Goal: Transaction & Acquisition: Purchase product/service

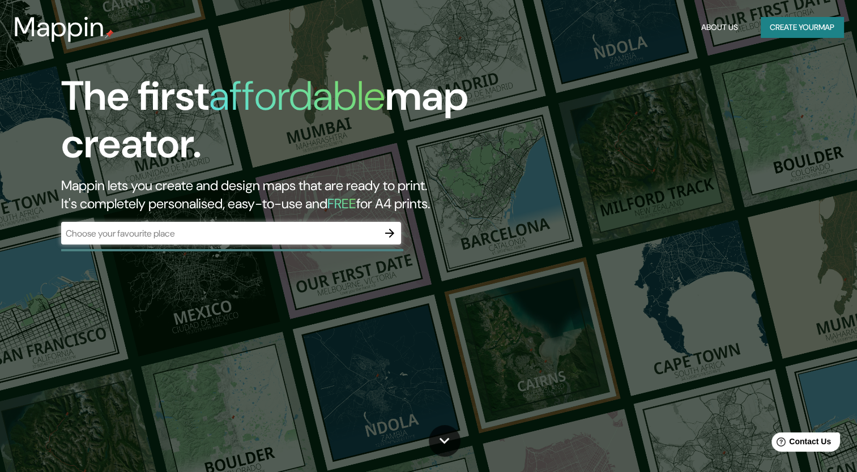
click at [338, 223] on div "​" at bounding box center [231, 233] width 340 height 23
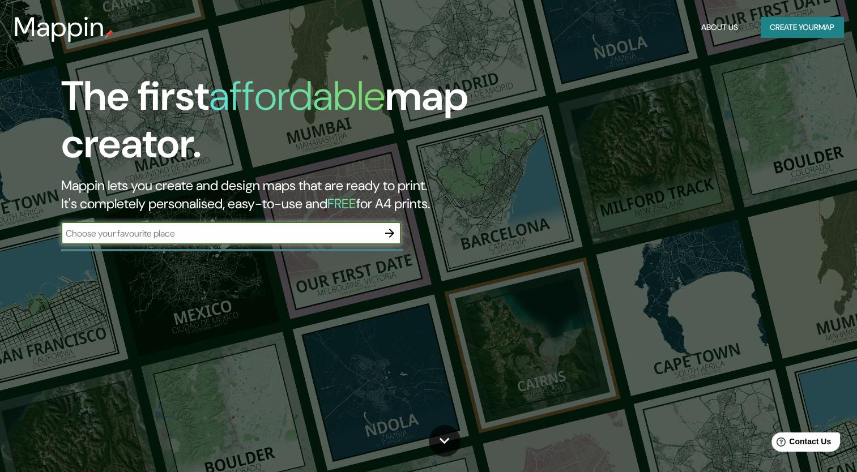
type input "t"
type input "peninsula de [GEOGRAPHIC_DATA]"
click at [390, 237] on icon "button" at bounding box center [390, 233] width 14 height 14
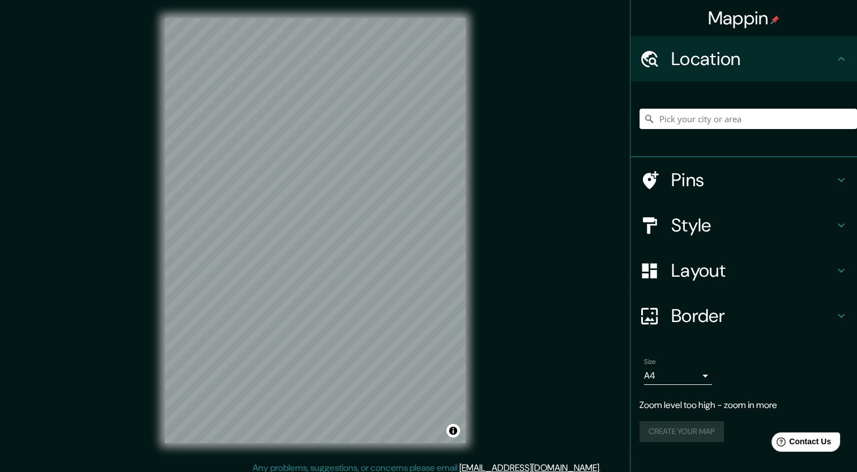
click at [816, 181] on h4 "Pins" at bounding box center [752, 180] width 163 height 23
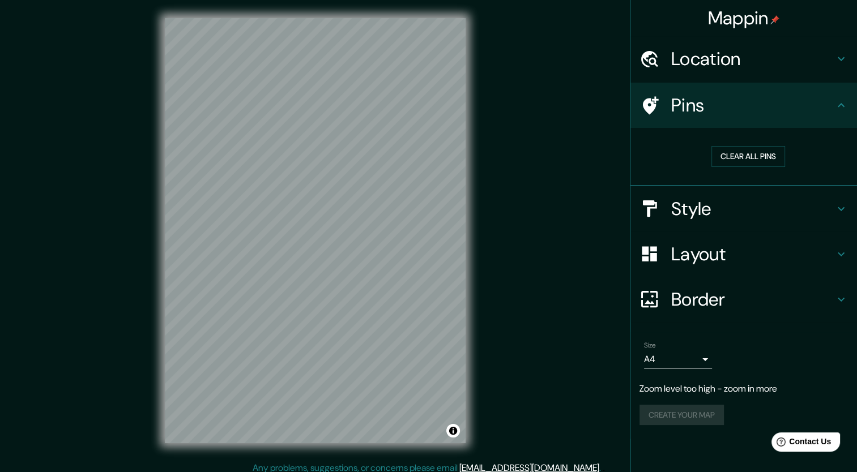
click at [803, 113] on h4 "Pins" at bounding box center [752, 105] width 163 height 23
click at [773, 218] on h4 "Style" at bounding box center [752, 209] width 163 height 23
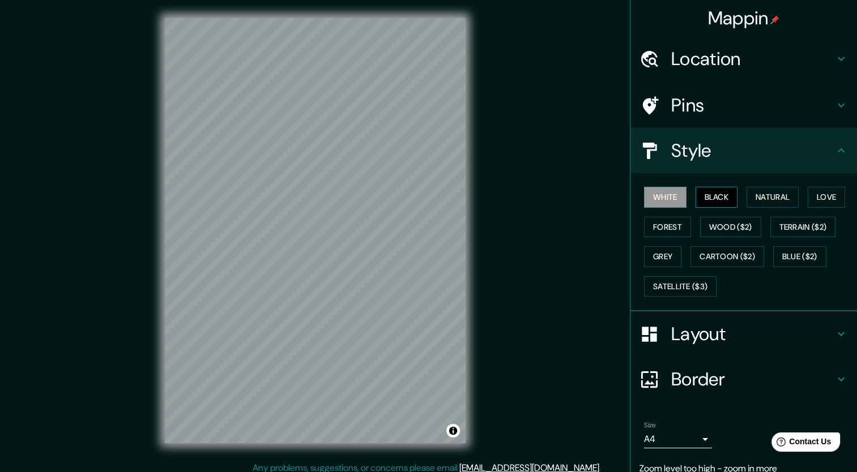
click at [711, 205] on button "Black" at bounding box center [716, 197] width 42 height 21
click at [756, 196] on button "Natural" at bounding box center [772, 197] width 52 height 21
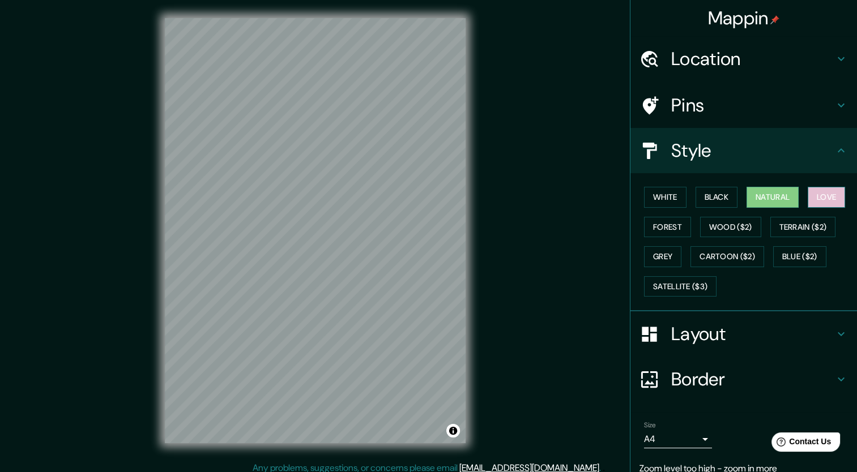
click at [816, 195] on button "Love" at bounding box center [825, 197] width 37 height 21
click at [648, 223] on button "Forest" at bounding box center [667, 227] width 47 height 21
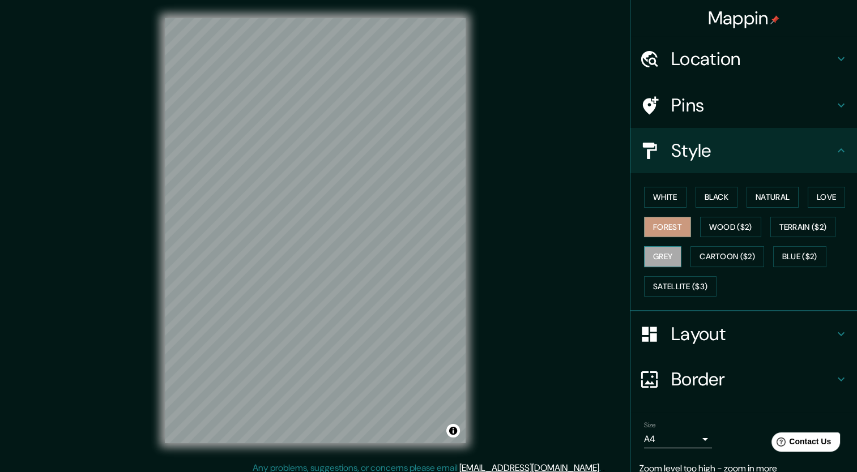
click at [653, 261] on button "Grey" at bounding box center [662, 256] width 37 height 21
click at [725, 261] on button "Cartoon ($2)" at bounding box center [727, 256] width 74 height 21
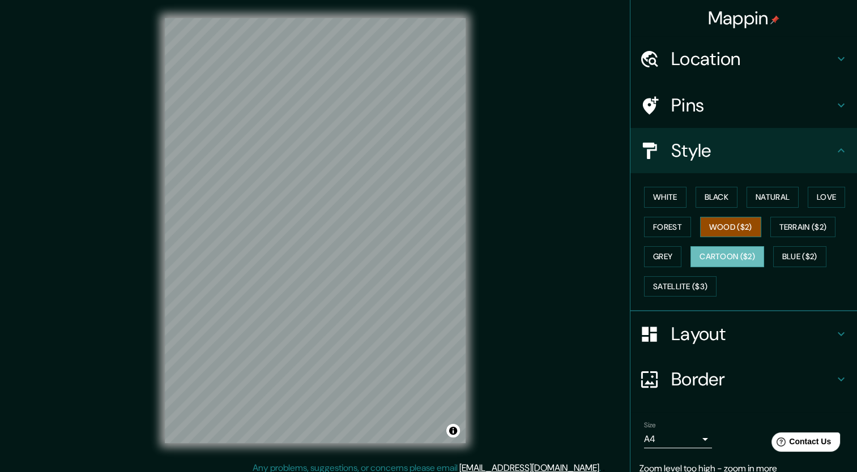
click at [722, 235] on button "Wood ($2)" at bounding box center [730, 227] width 61 height 21
click at [803, 230] on button "Terrain ($2)" at bounding box center [803, 227] width 66 height 21
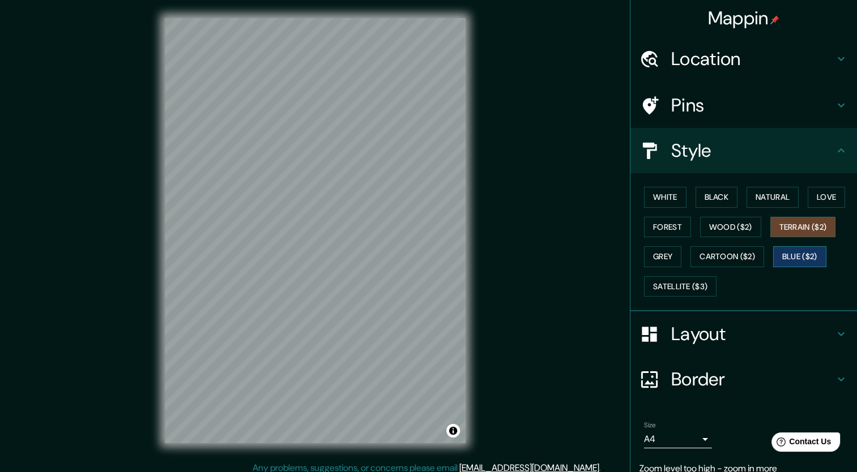
click at [799, 261] on button "Blue ($2)" at bounding box center [799, 256] width 53 height 21
click at [695, 276] on button "Satellite ($3)" at bounding box center [680, 286] width 72 height 21
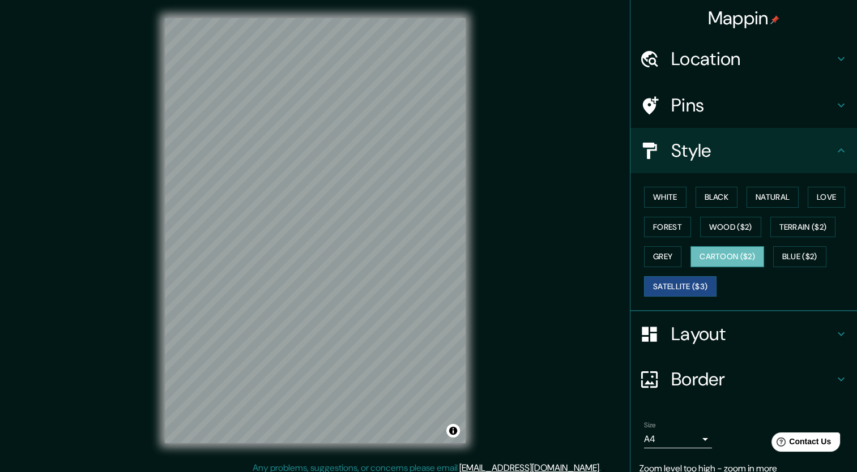
click at [720, 255] on button "Cartoon ($2)" at bounding box center [727, 256] width 74 height 21
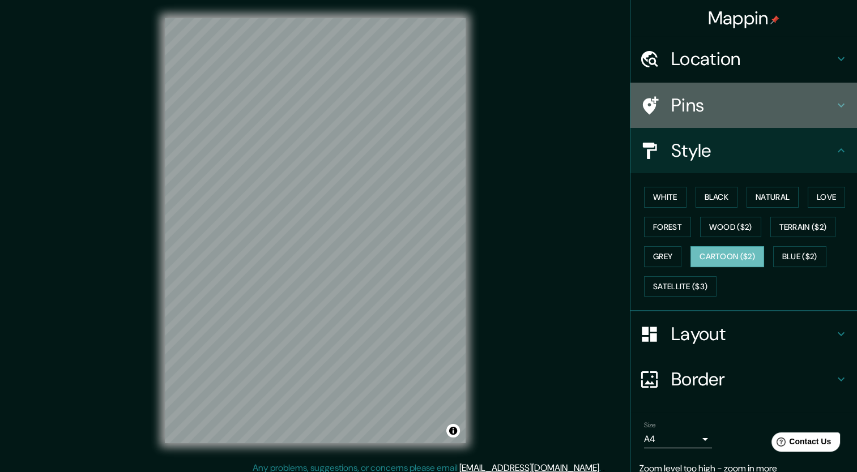
click at [705, 90] on div "Pins" at bounding box center [743, 105] width 226 height 45
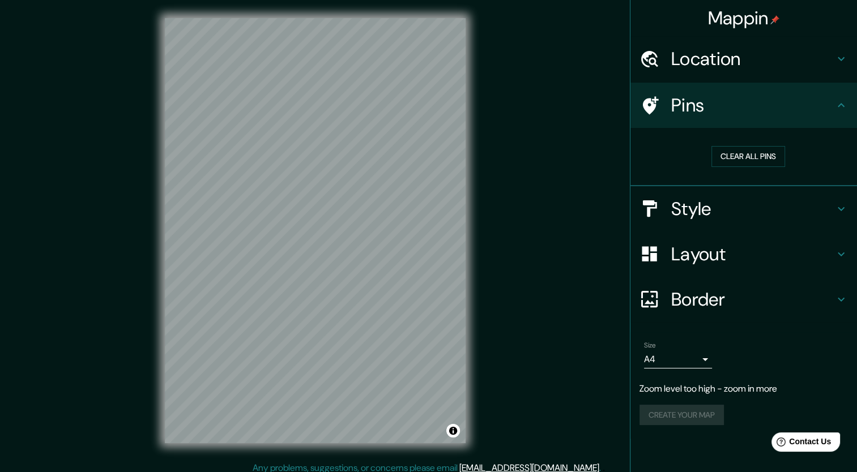
click at [725, 246] on h4 "Layout" at bounding box center [752, 254] width 163 height 23
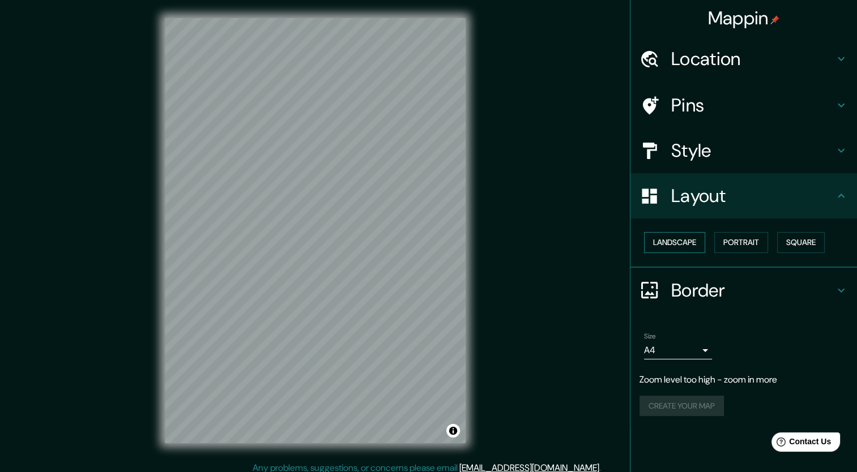
click at [676, 241] on button "Landscape" at bounding box center [674, 242] width 61 height 21
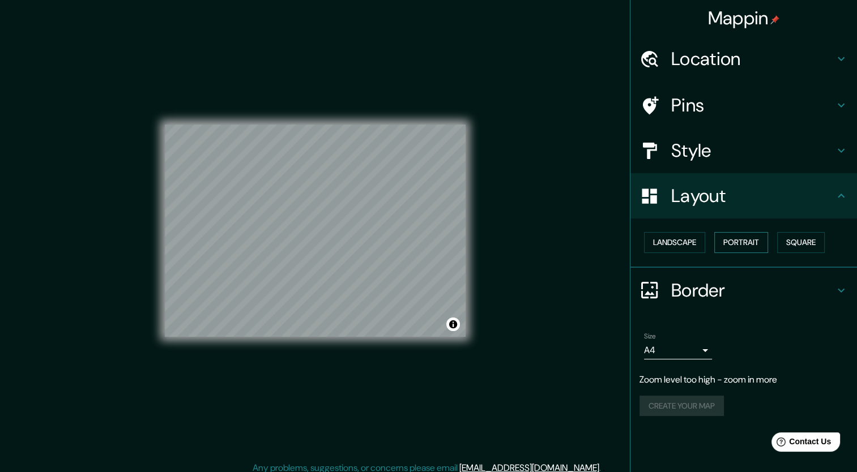
click at [752, 243] on button "Portrait" at bounding box center [741, 242] width 54 height 21
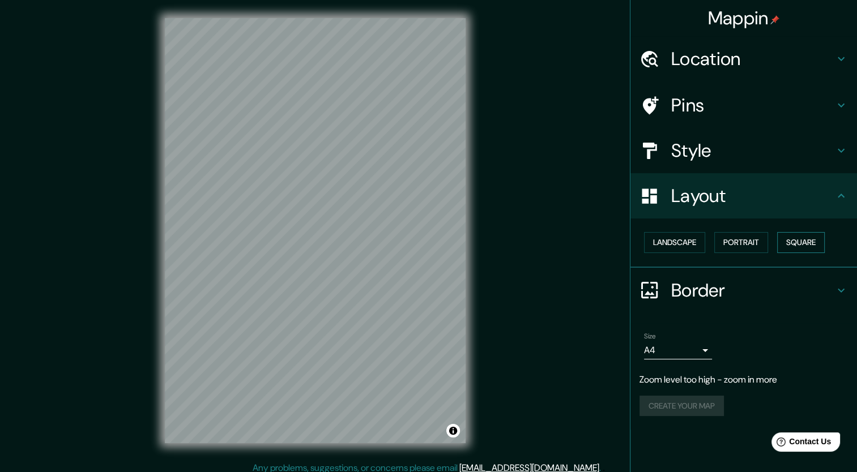
click at [811, 250] on button "Square" at bounding box center [801, 242] width 48 height 21
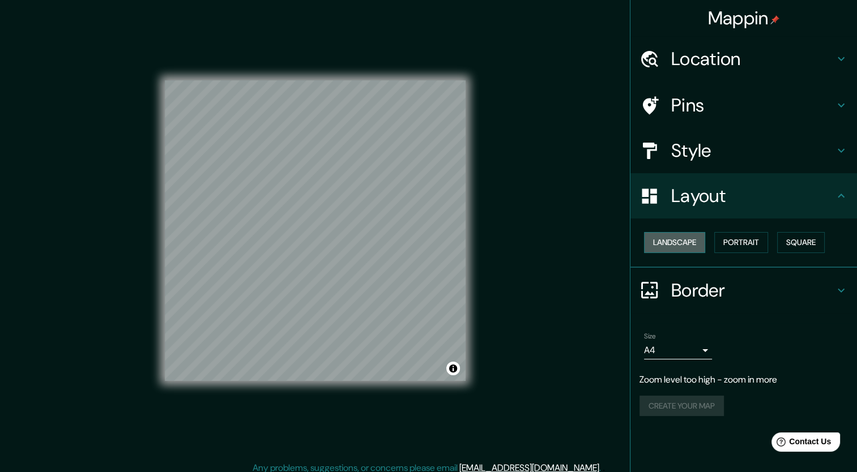
click at [688, 240] on button "Landscape" at bounding box center [674, 242] width 61 height 21
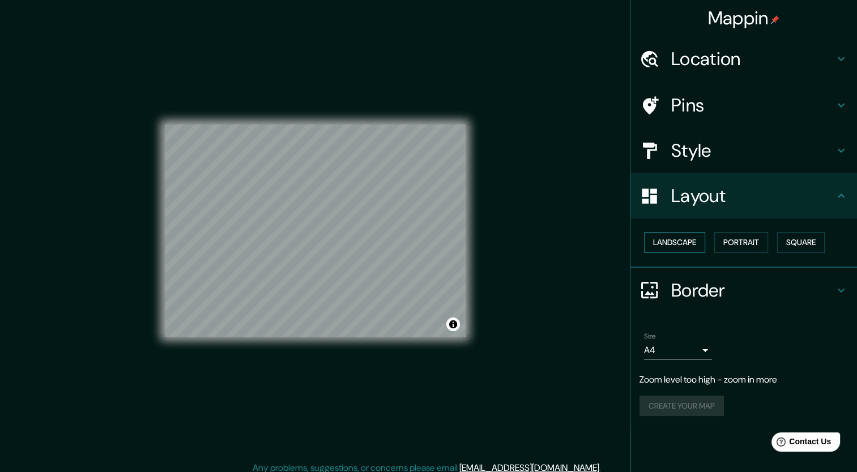
click at [674, 244] on button "Landscape" at bounding box center [674, 242] width 61 height 21
click at [735, 243] on button "Portrait" at bounding box center [741, 242] width 54 height 21
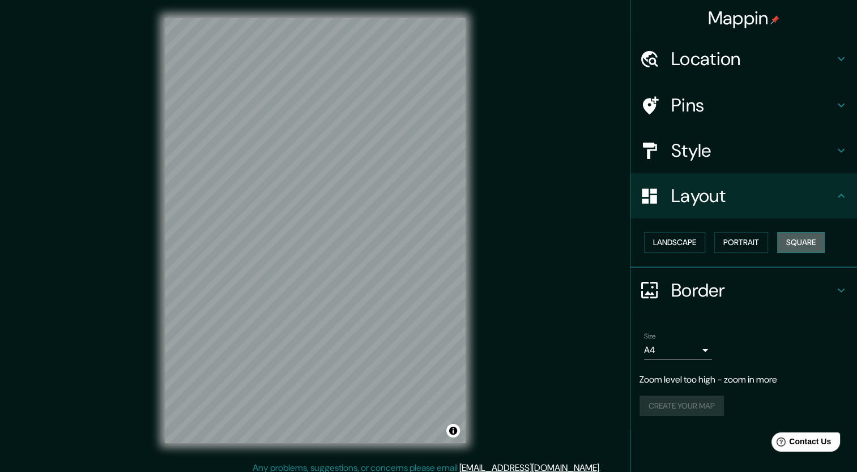
click at [799, 244] on button "Square" at bounding box center [801, 242] width 48 height 21
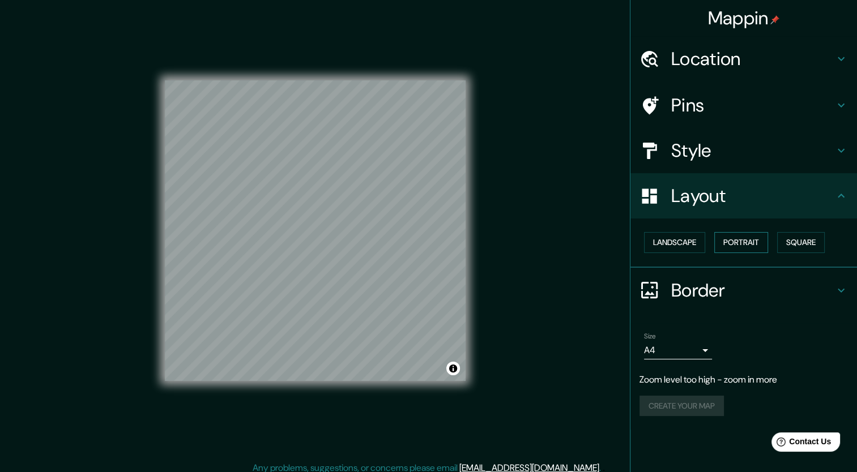
click at [756, 243] on button "Portrait" at bounding box center [741, 242] width 54 height 21
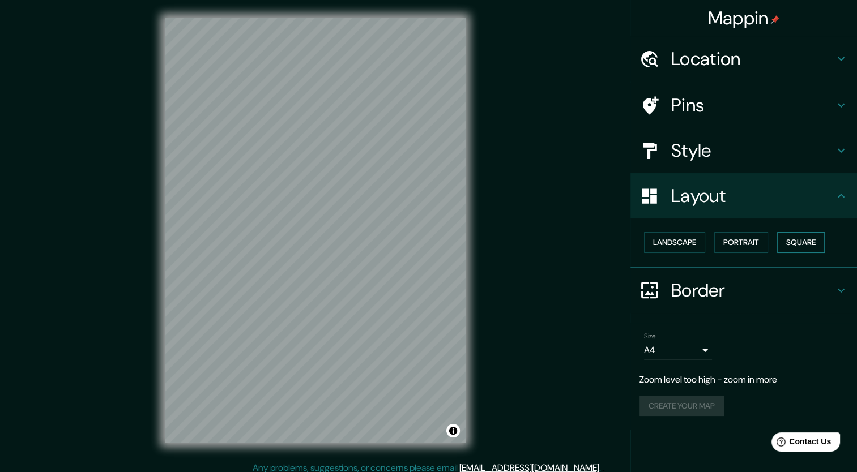
click at [812, 236] on button "Square" at bounding box center [801, 242] width 48 height 21
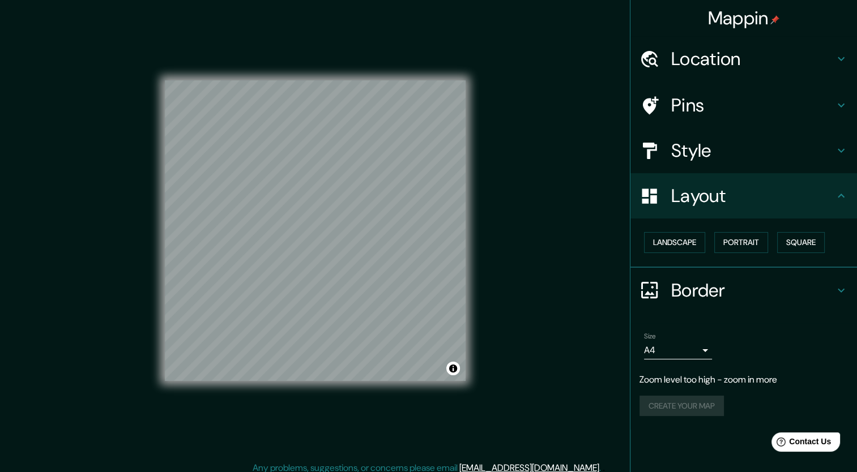
click at [713, 276] on div "Border" at bounding box center [743, 290] width 226 height 45
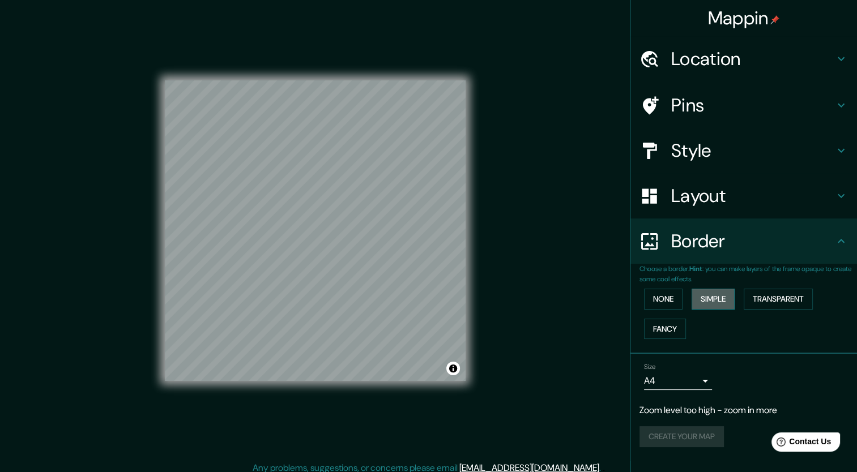
click at [717, 298] on button "Simple" at bounding box center [712, 299] width 43 height 21
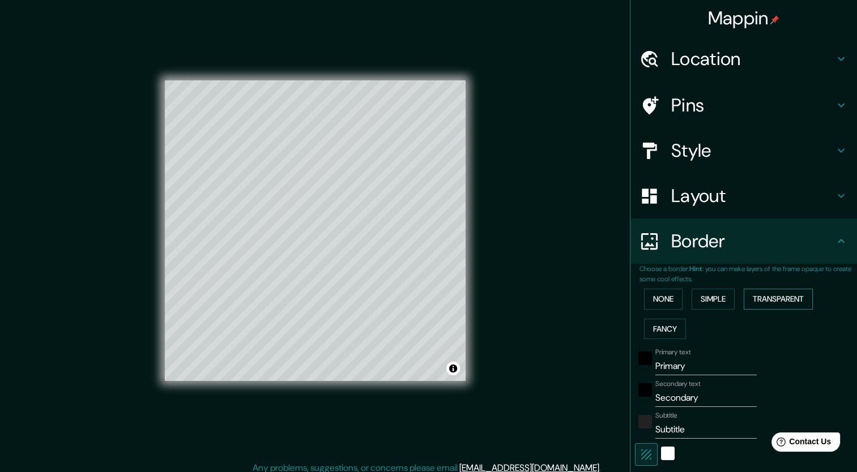
click at [753, 298] on button "Transparent" at bounding box center [777, 299] width 69 height 21
click at [661, 336] on button "Fancy" at bounding box center [665, 329] width 42 height 21
type input "212"
type input "42"
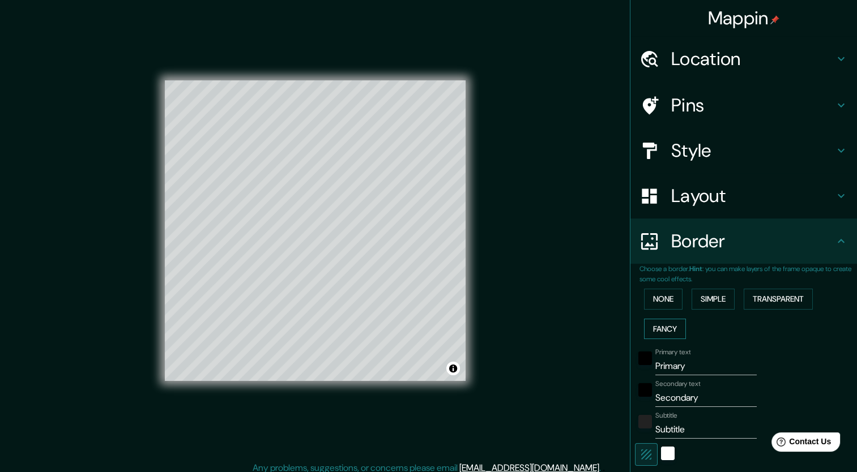
type input "42"
type input "21"
click at [645, 307] on button "None" at bounding box center [663, 299] width 38 height 21
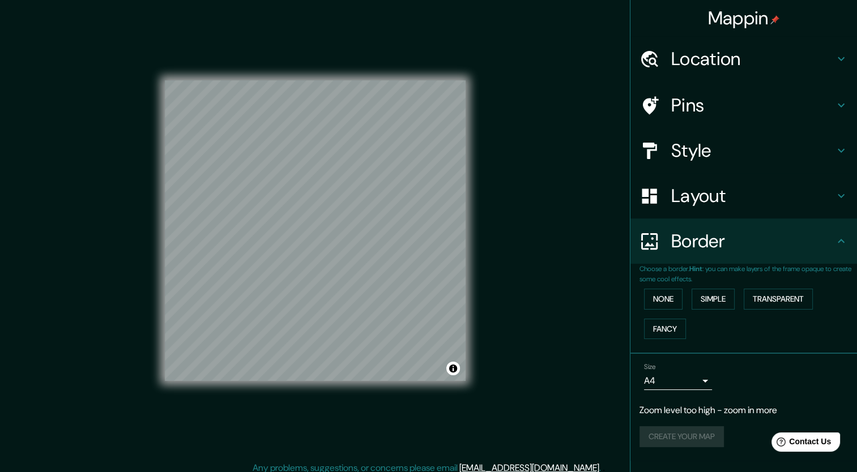
click at [695, 117] on h4 "Pins" at bounding box center [752, 105] width 163 height 23
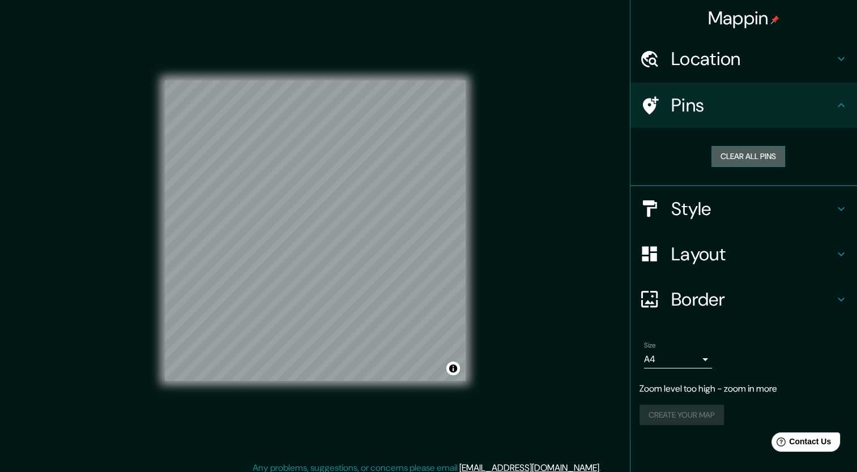
click at [737, 157] on button "Clear all pins" at bounding box center [748, 156] width 74 height 21
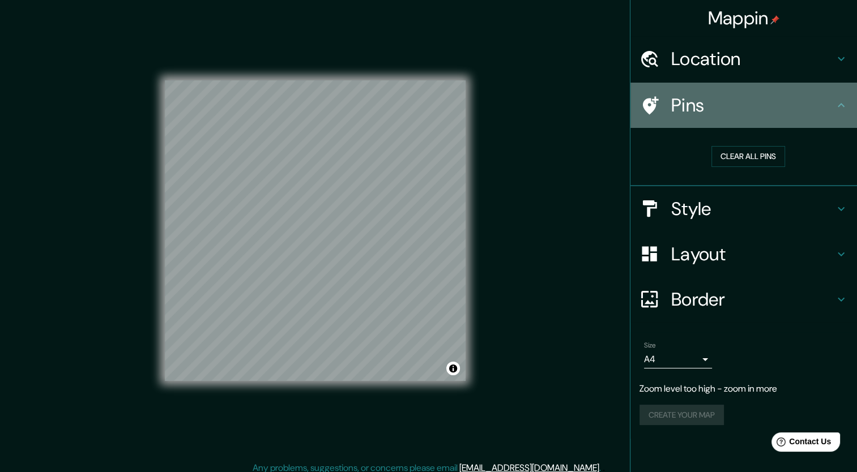
click at [722, 102] on h4 "Pins" at bounding box center [752, 105] width 163 height 23
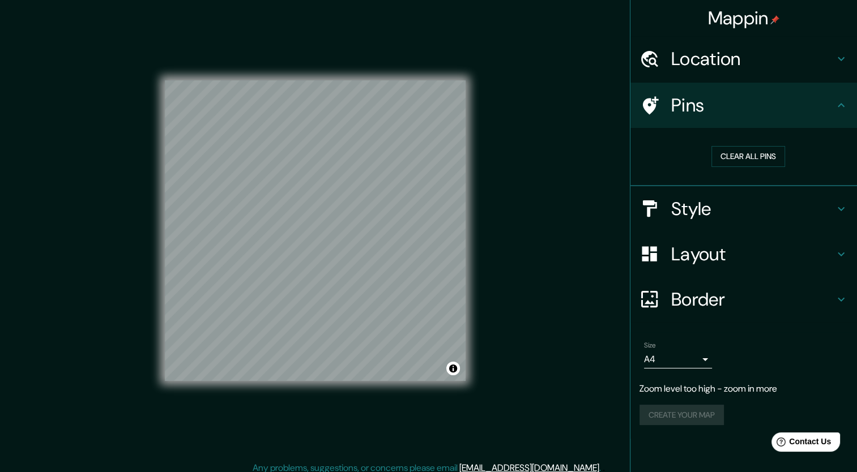
click at [654, 99] on icon at bounding box center [651, 105] width 16 height 18
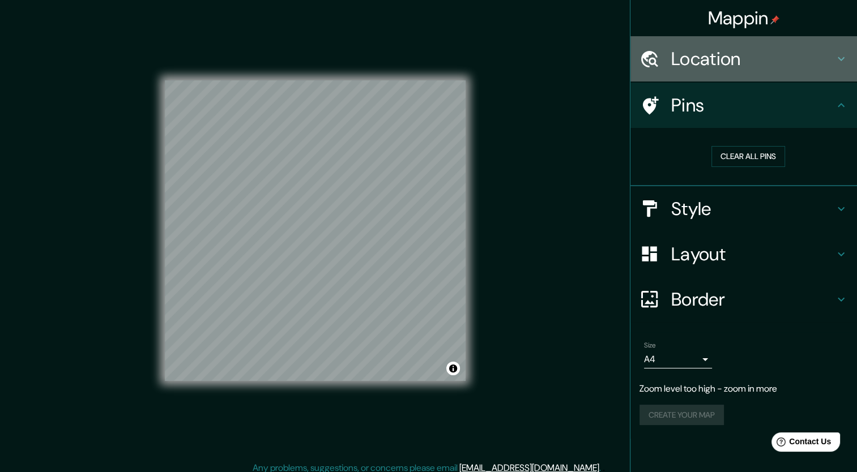
click at [656, 55] on icon at bounding box center [649, 58] width 17 height 16
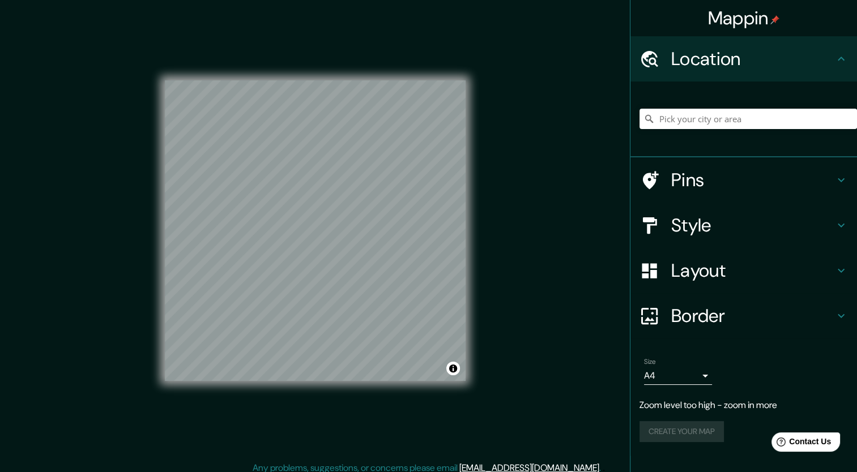
click at [664, 170] on div at bounding box center [655, 180] width 32 height 20
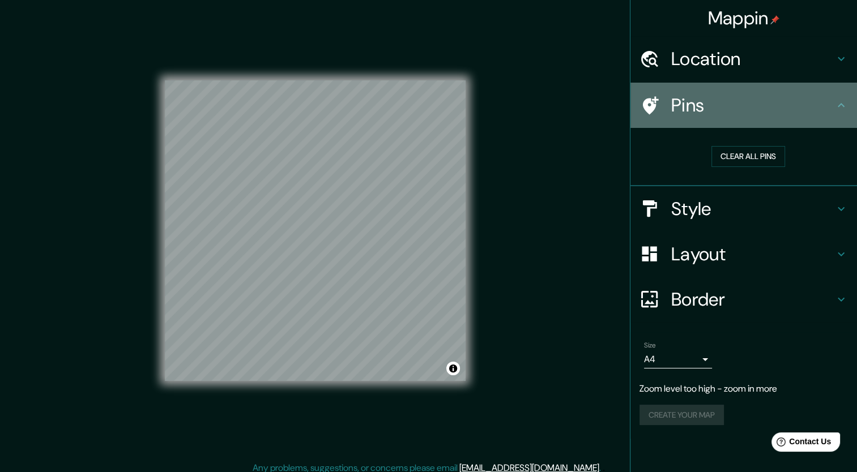
click at [647, 105] on icon at bounding box center [651, 105] width 16 height 18
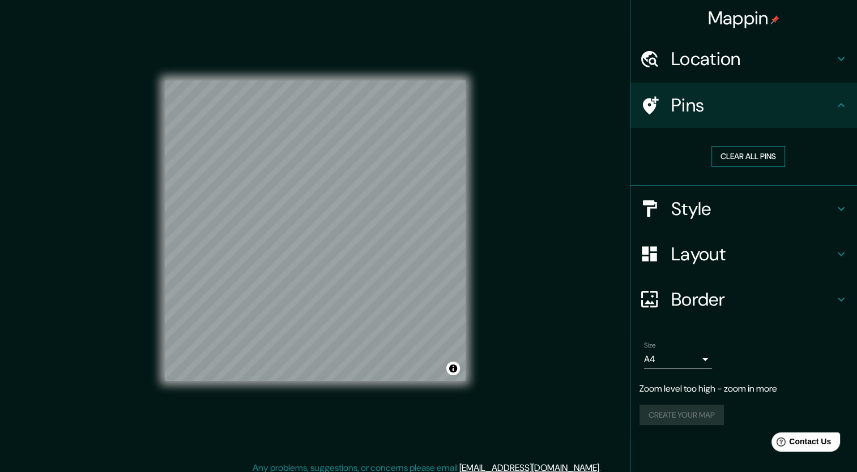
click at [741, 156] on button "Clear all pins" at bounding box center [748, 156] width 74 height 21
click at [277, 186] on div at bounding box center [281, 182] width 9 height 9
click at [670, 417] on div "Create your map" at bounding box center [743, 415] width 208 height 21
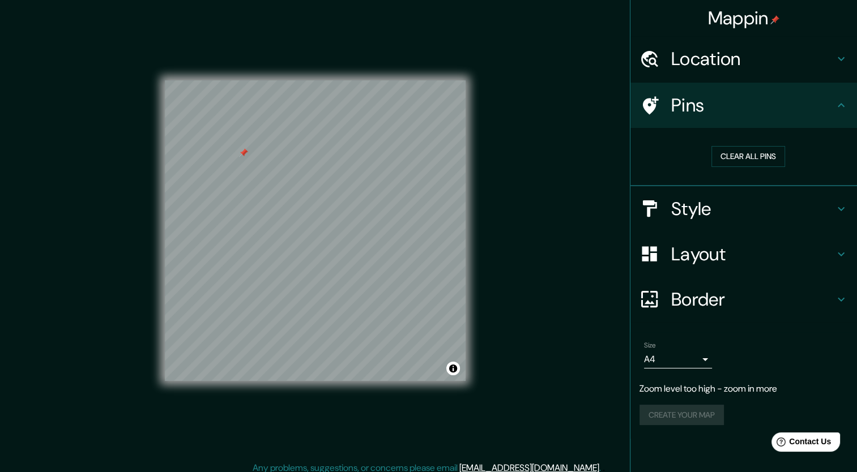
click at [682, 362] on body "Mappin Location Pins Clear all pins Style Layout Border Choose a border. Hint :…" at bounding box center [428, 236] width 857 height 472
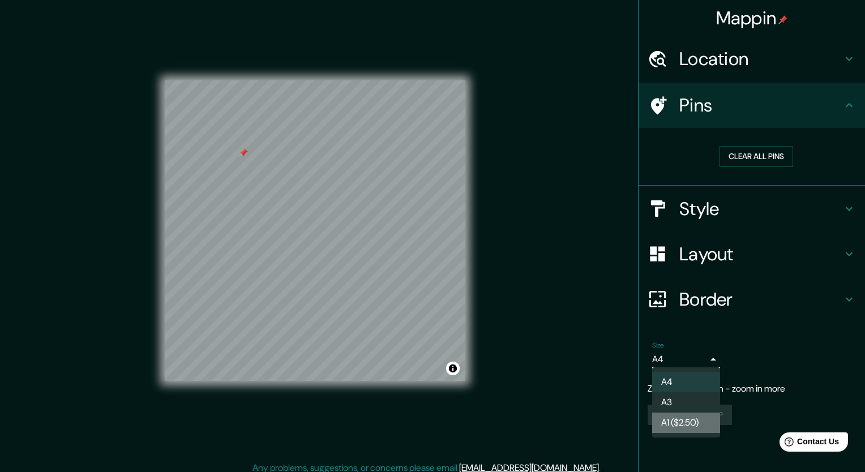
click at [675, 413] on li "A1 ($2.50)" at bounding box center [686, 423] width 68 height 20
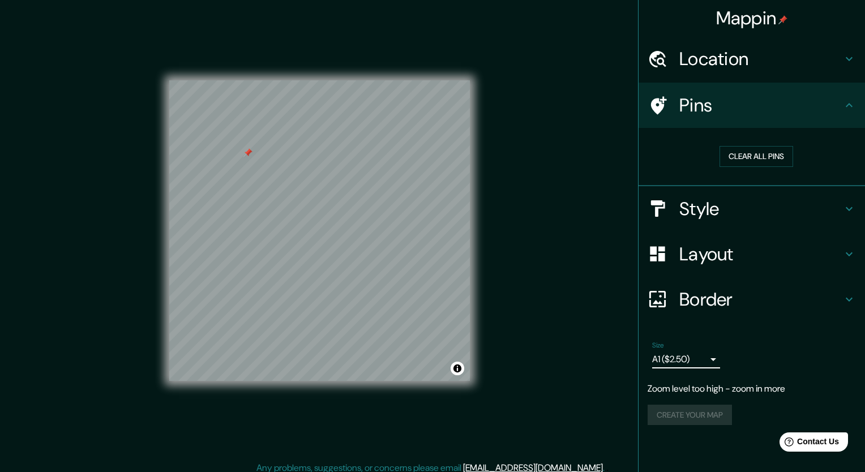
click at [670, 358] on body "Mappin Location Pins Clear all pins Style Layout Border Choose a border. Hint :…" at bounding box center [432, 236] width 865 height 472
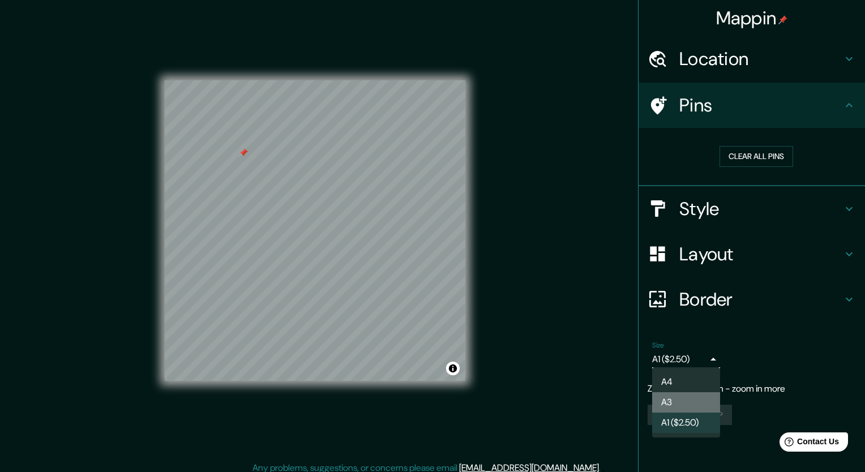
click at [671, 400] on li "A3" at bounding box center [686, 402] width 68 height 20
click at [677, 350] on body "Mappin Location Pins Clear all pins Style Layout Border Choose a border. Hint :…" at bounding box center [432, 236] width 865 height 472
click at [693, 423] on li "A1 ($2.50)" at bounding box center [686, 423] width 68 height 20
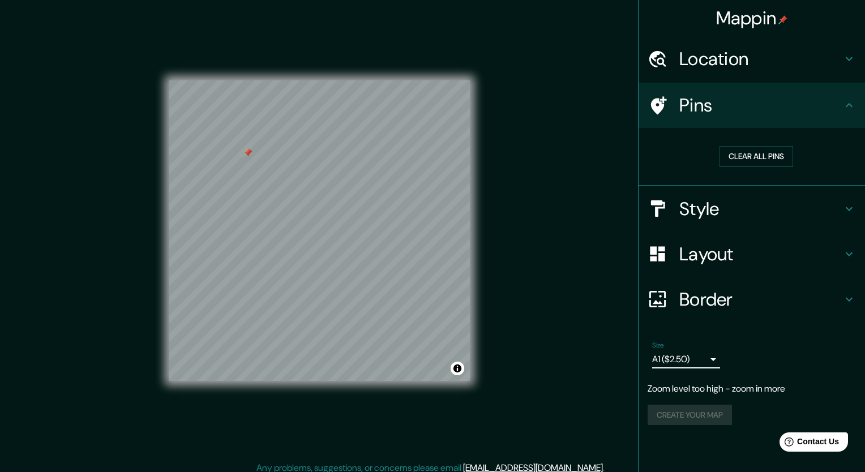
click at [693, 363] on body "Mappin Location Pins Clear all pins Style Layout Border Choose a border. Hint :…" at bounding box center [432, 236] width 865 height 472
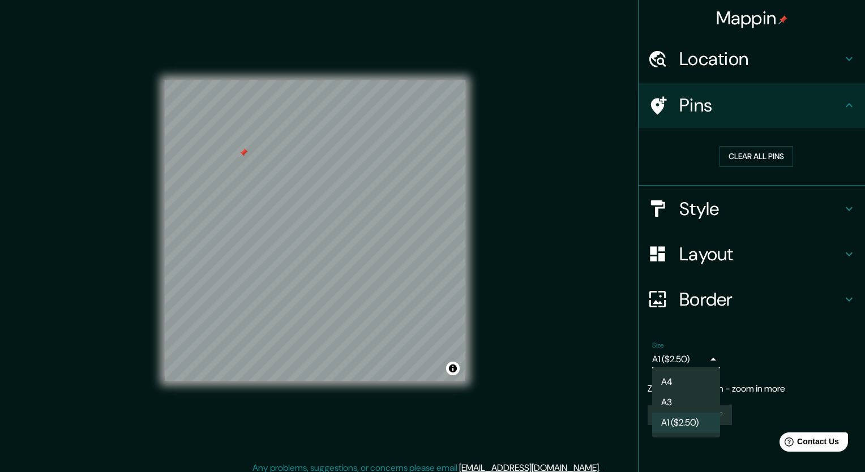
click at [695, 382] on li "A4" at bounding box center [686, 382] width 68 height 20
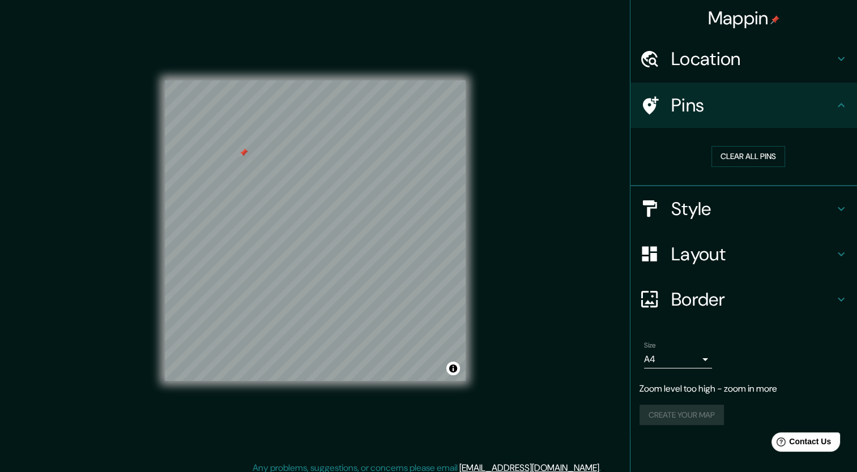
click at [695, 411] on div "Create your map" at bounding box center [743, 415] width 208 height 21
click at [722, 388] on p "Zoom level too high - zoom in more" at bounding box center [743, 389] width 208 height 14
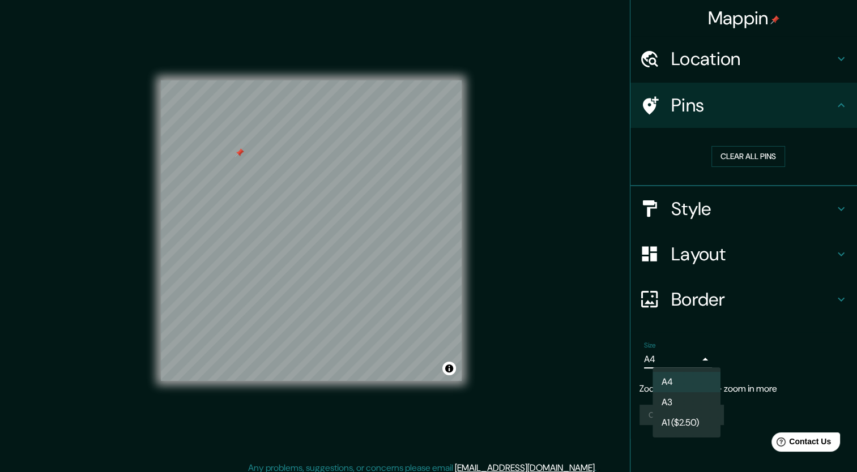
click at [693, 361] on body "Mappin Location Pins Clear all pins Style Layout Border Choose a border. Hint :…" at bounding box center [428, 236] width 857 height 472
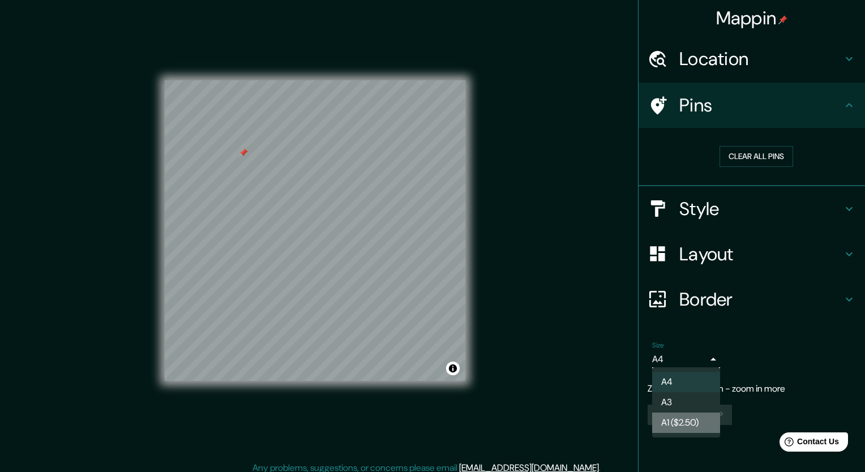
click at [692, 423] on li "A1 ($2.50)" at bounding box center [686, 423] width 68 height 20
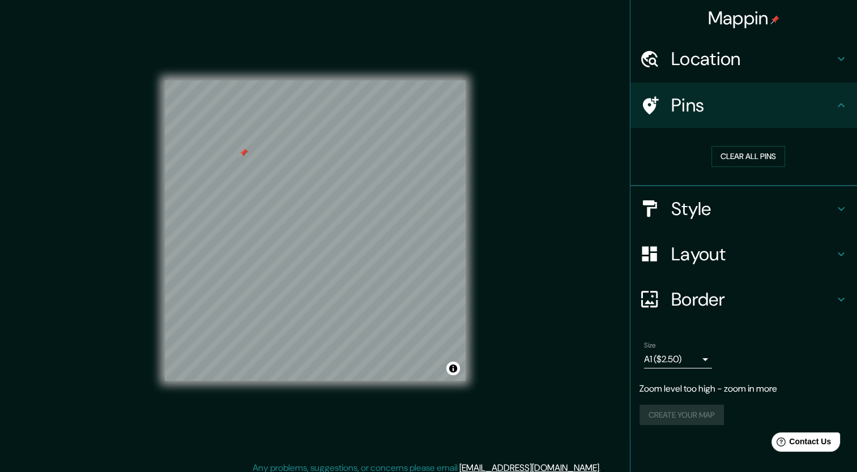
click at [700, 413] on div "Create your map" at bounding box center [743, 415] width 208 height 21
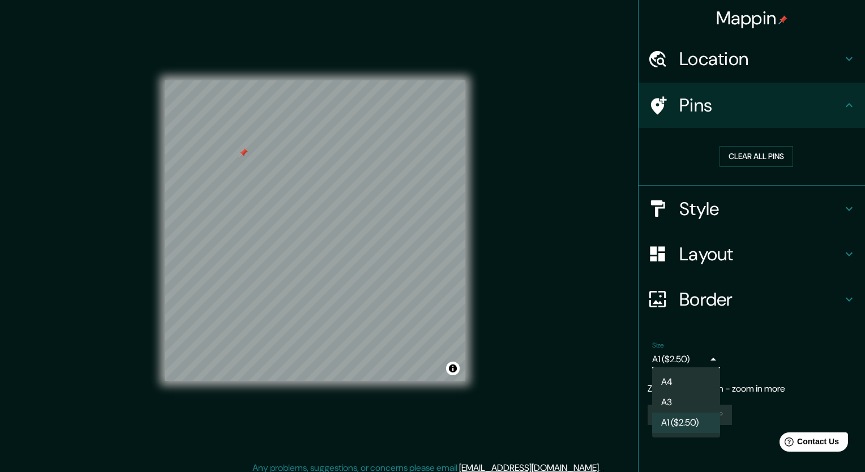
click at [707, 359] on body "Mappin Location Pins Clear all pins Style Layout Border Choose a border. Hint :…" at bounding box center [432, 236] width 865 height 472
click at [695, 375] on li "A4" at bounding box center [686, 382] width 68 height 20
type input "single"
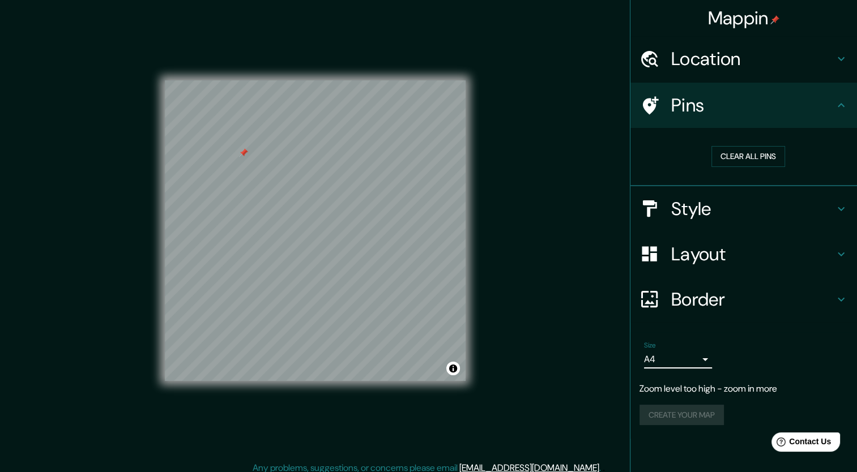
click at [731, 61] on h4 "Location" at bounding box center [752, 59] width 163 height 23
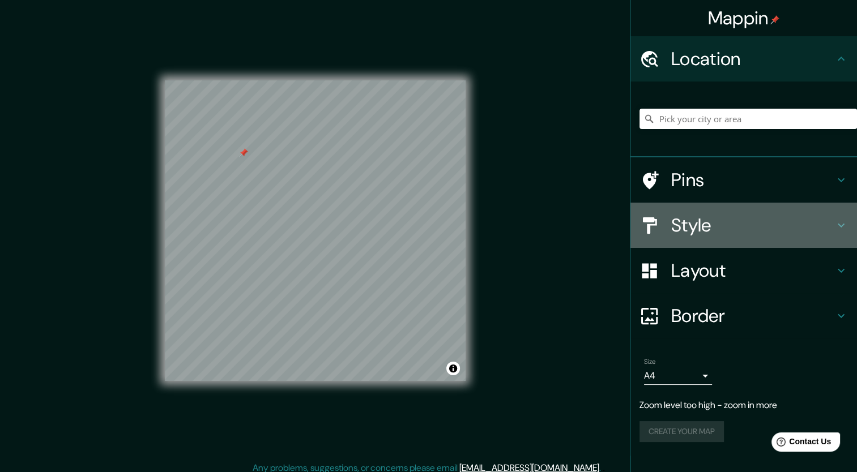
click at [713, 232] on h4 "Style" at bounding box center [752, 225] width 163 height 23
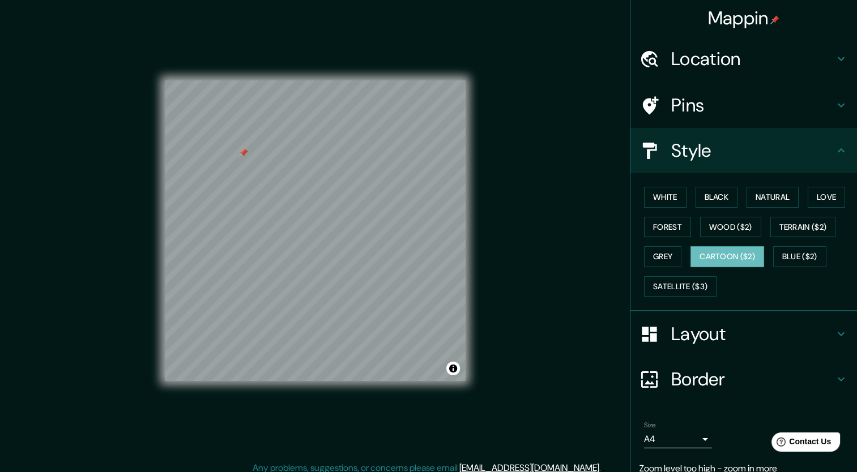
scroll to position [45, 0]
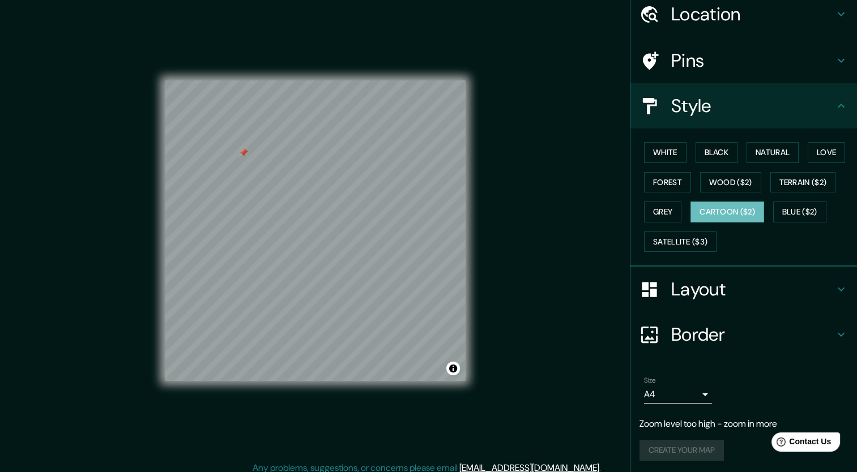
click at [739, 422] on p "Zoom level too high - zoom in more" at bounding box center [743, 424] width 208 height 14
click at [720, 44] on div "Pins" at bounding box center [743, 60] width 226 height 45
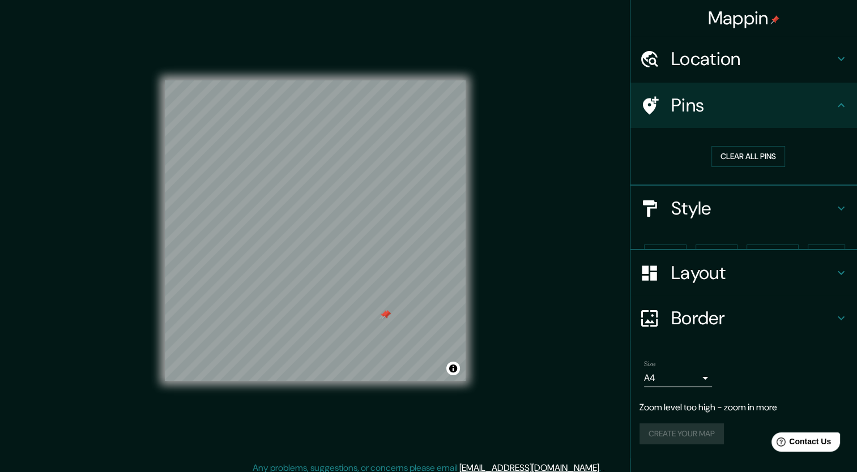
scroll to position [0, 0]
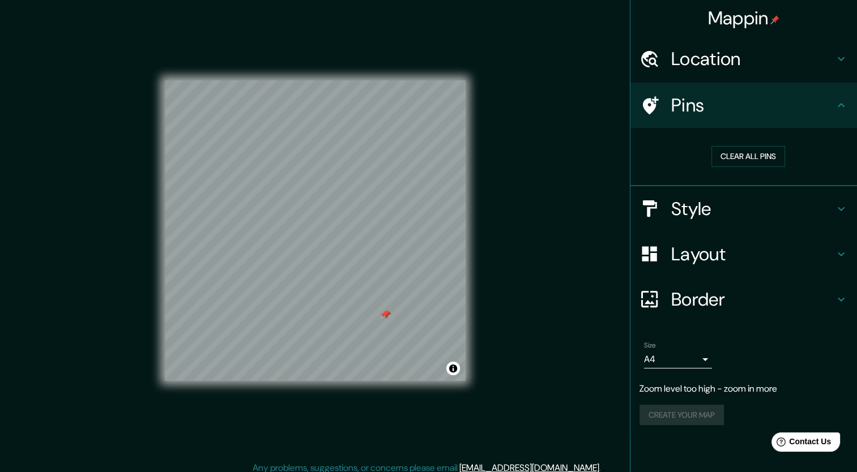
click at [386, 318] on div at bounding box center [386, 314] width 9 height 9
click at [386, 318] on div at bounding box center [383, 314] width 9 height 9
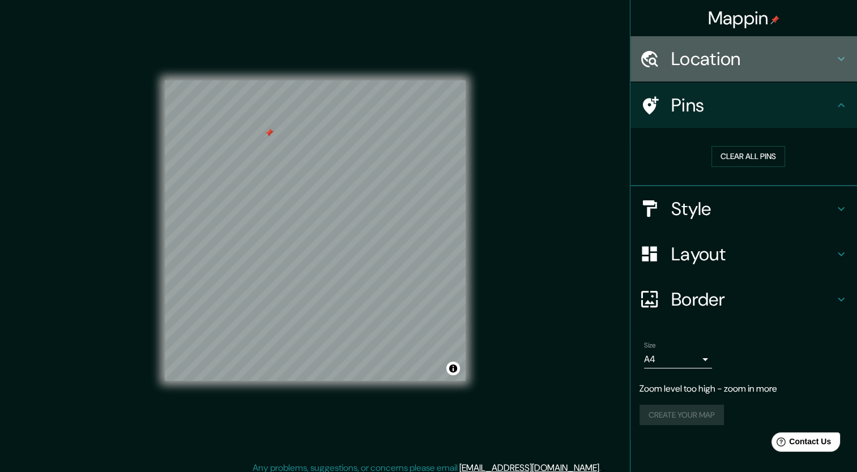
click at [732, 81] on div "Location" at bounding box center [743, 58] width 226 height 45
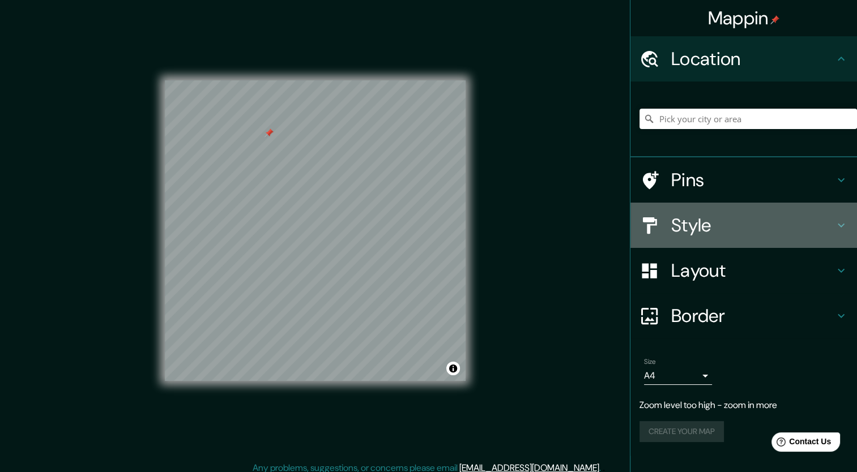
click at [728, 219] on h4 "Style" at bounding box center [752, 225] width 163 height 23
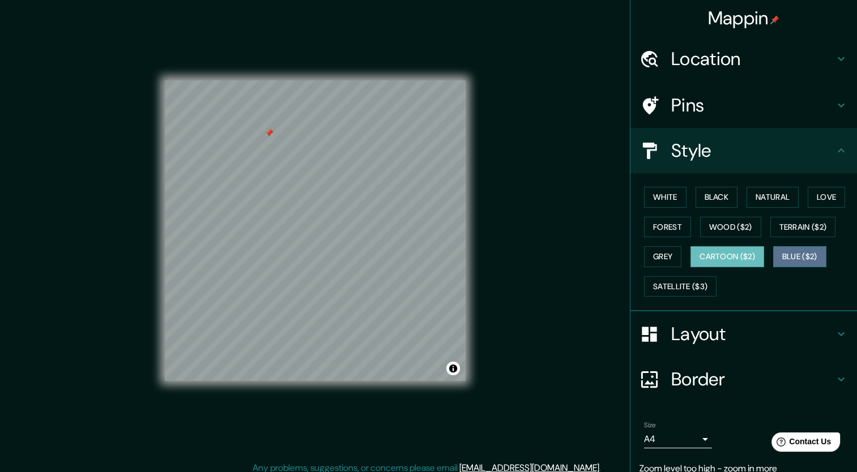
click at [776, 257] on button "Blue ($2)" at bounding box center [799, 256] width 53 height 21
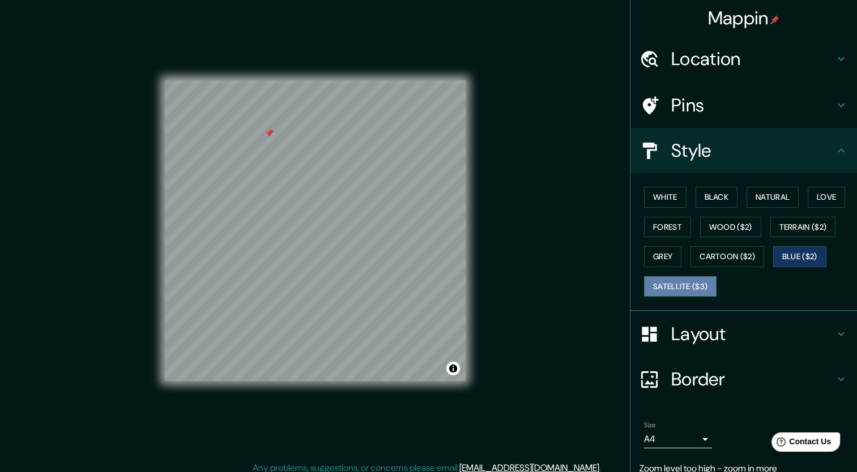
click at [677, 285] on button "Satellite ($3)" at bounding box center [680, 286] width 72 height 21
click at [648, 232] on button "Forest" at bounding box center [667, 227] width 47 height 21
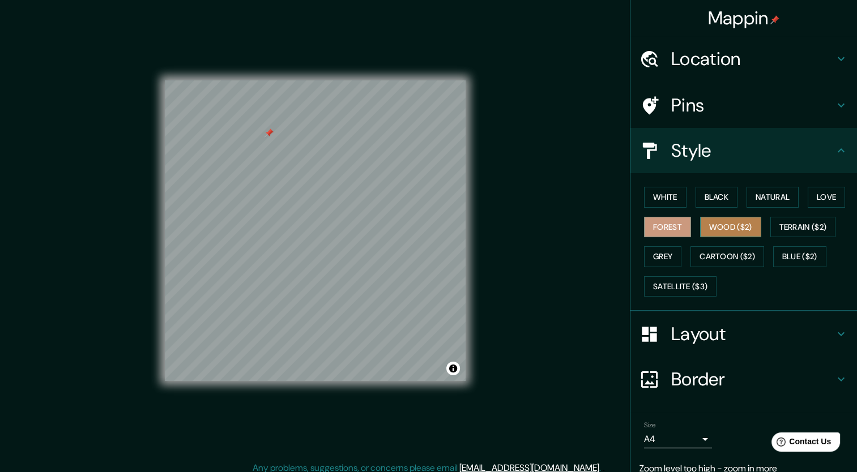
click at [700, 228] on button "Wood ($2)" at bounding box center [730, 227] width 61 height 21
click at [797, 228] on button "Terrain ($2)" at bounding box center [803, 227] width 66 height 21
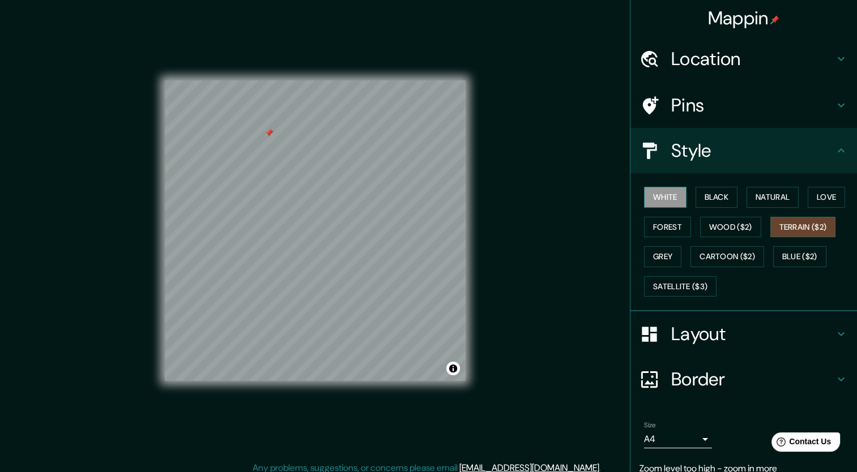
click at [659, 201] on button "White" at bounding box center [665, 197] width 42 height 21
click at [714, 196] on button "Black" at bounding box center [716, 197] width 42 height 21
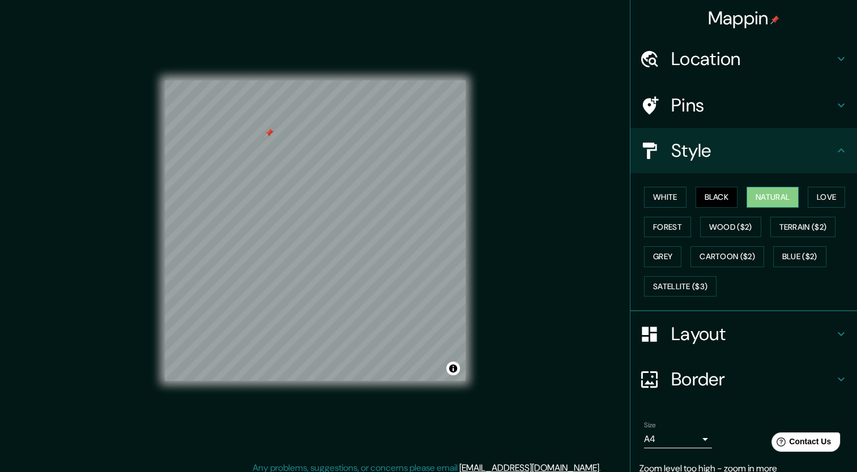
click at [785, 196] on button "Natural" at bounding box center [772, 197] width 52 height 21
click at [807, 196] on button "Love" at bounding box center [825, 197] width 37 height 21
click at [749, 243] on div "White Black Natural Love Forest Wood ($2) Terrain ($2) Grey Cartoon ($2) Blue (…" at bounding box center [747, 241] width 217 height 119
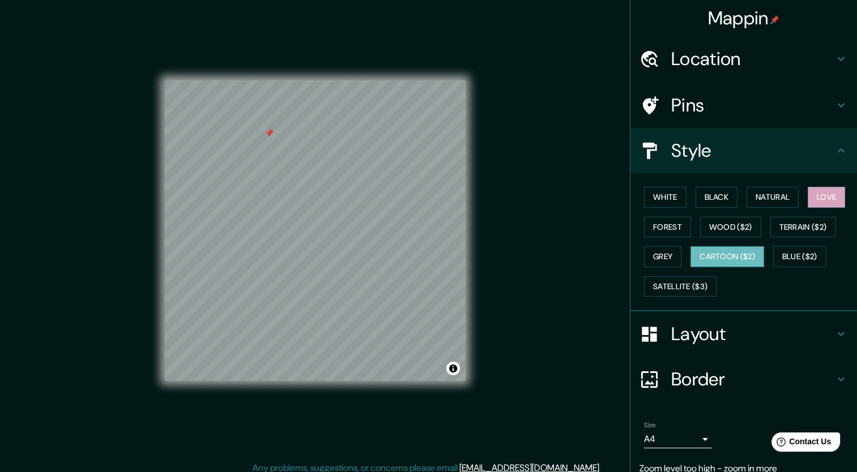
click at [702, 259] on button "Cartoon ($2)" at bounding box center [727, 256] width 74 height 21
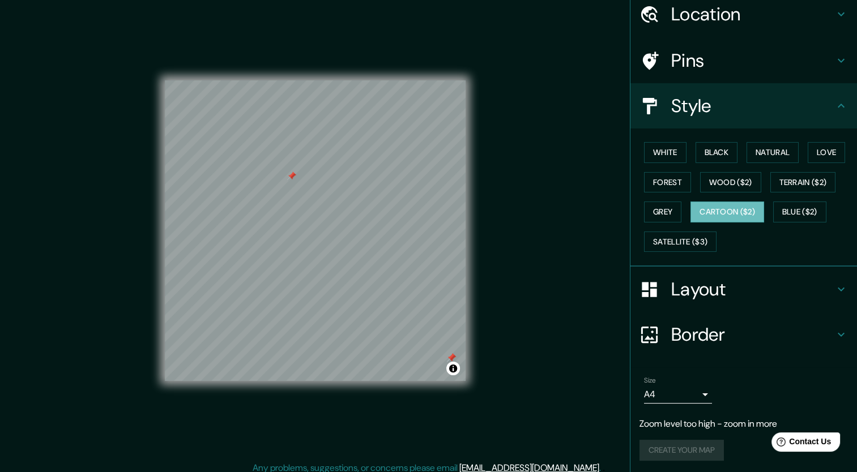
click at [451, 359] on div at bounding box center [451, 357] width 9 height 9
click at [451, 372] on button "Toggle attribution" at bounding box center [453, 369] width 14 height 14
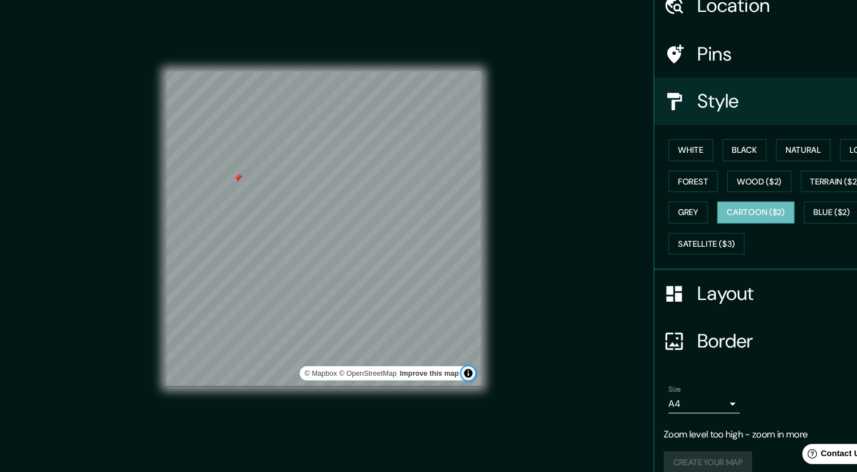
scroll to position [3, 0]
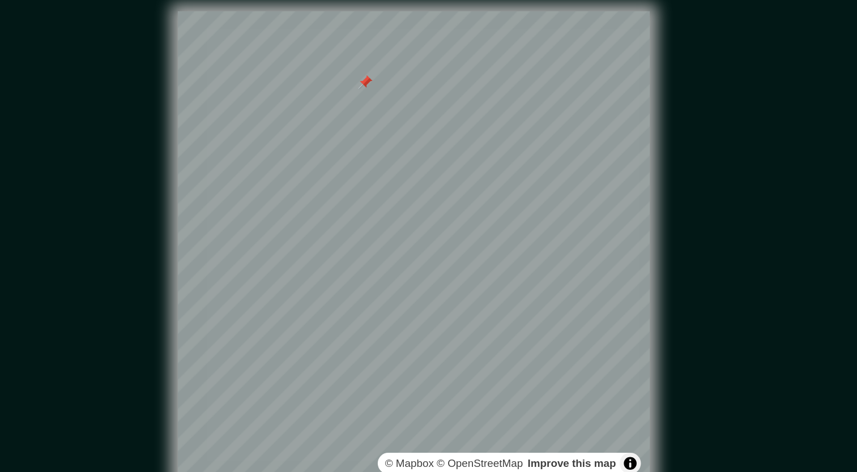
click at [470, 204] on div "© Mapbox © OpenStreetMap Improve this map" at bounding box center [315, 227] width 337 height 461
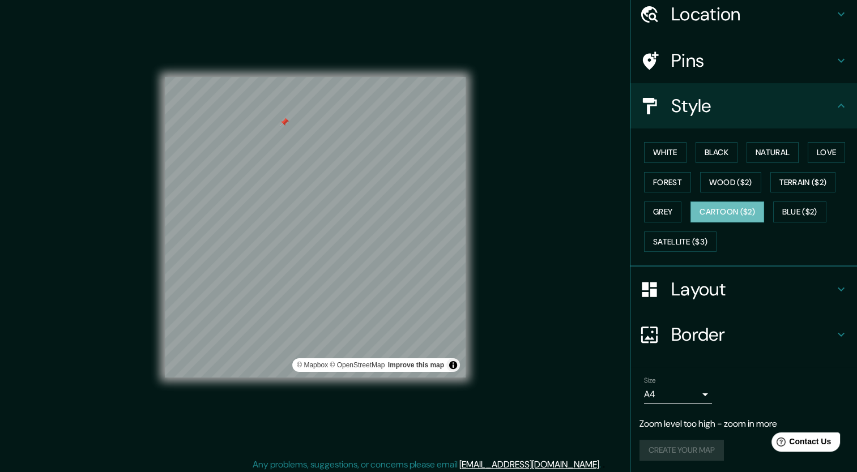
click at [657, 442] on div "Create your map" at bounding box center [743, 450] width 208 height 21
click at [741, 203] on button "Cartoon ($2)" at bounding box center [727, 212] width 74 height 21
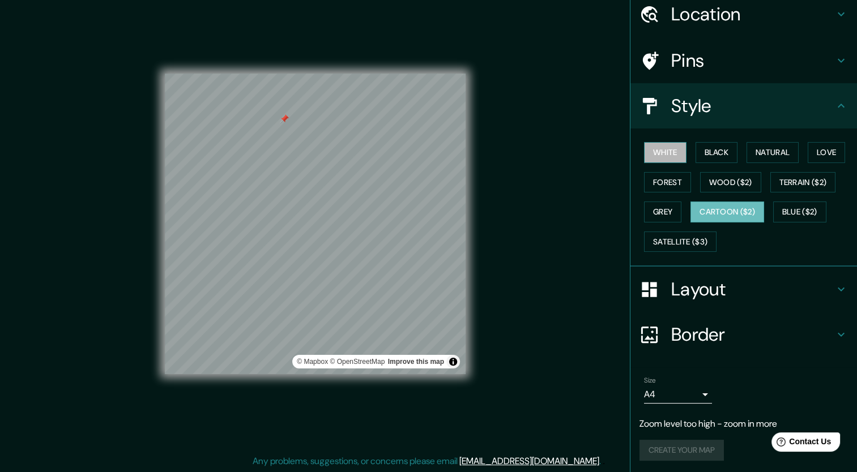
click at [653, 158] on button "White" at bounding box center [665, 152] width 42 height 21
click at [726, 217] on button "Cartoon ($2)" at bounding box center [727, 212] width 74 height 21
